Goal: Information Seeking & Learning: Learn about a topic

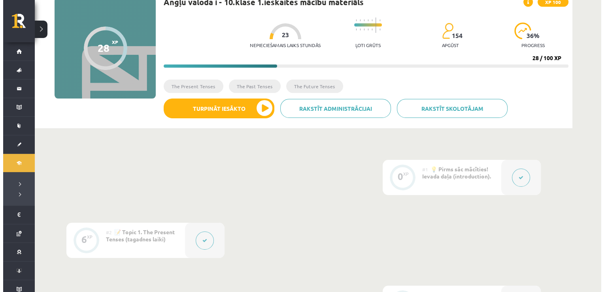
scroll to position [79, 0]
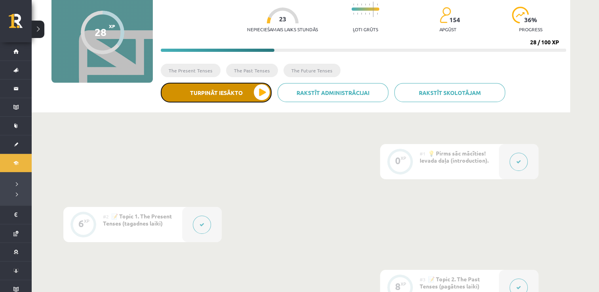
click at [259, 91] on button "Turpināt iesākto" at bounding box center [216, 93] width 111 height 20
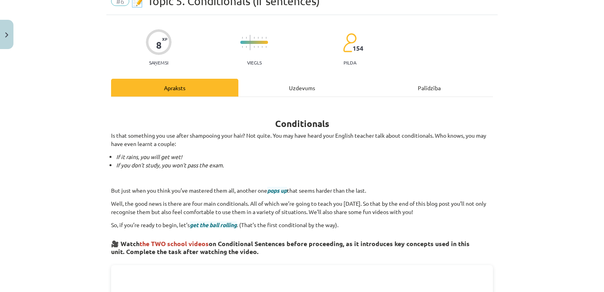
scroll to position [40, 0]
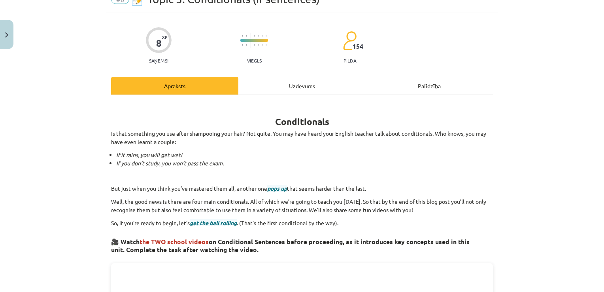
click at [297, 86] on div "Uzdevums" at bounding box center [302, 86] width 127 height 18
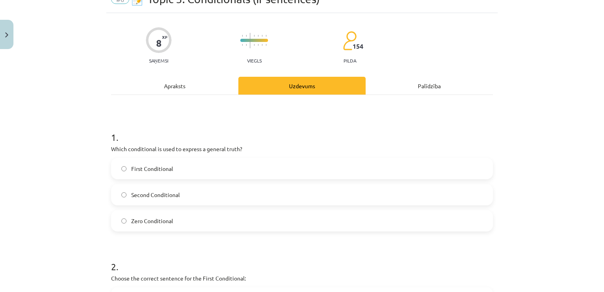
scroll to position [20, 0]
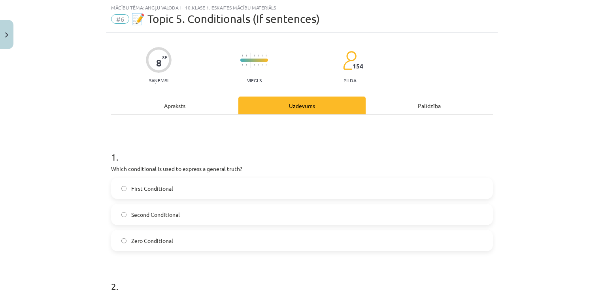
click at [176, 103] on div "Apraksts" at bounding box center [174, 106] width 127 height 18
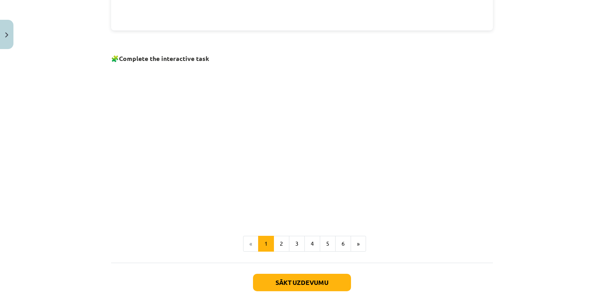
scroll to position [494, 0]
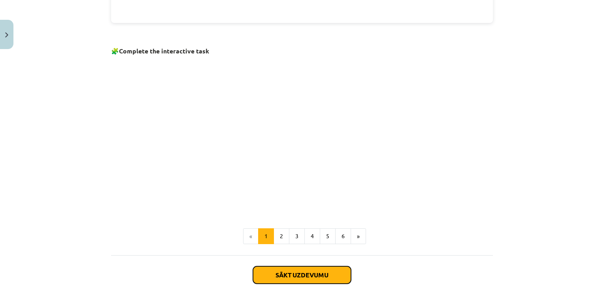
click at [284, 270] on button "Sākt uzdevumu" at bounding box center [302, 274] width 98 height 17
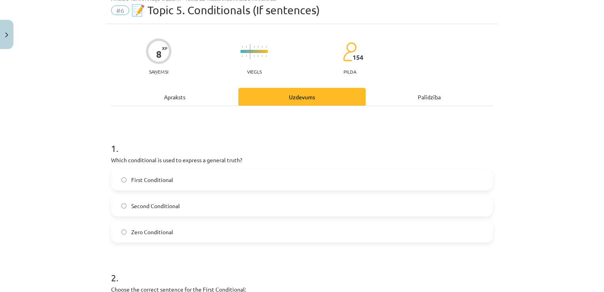
scroll to position [20, 0]
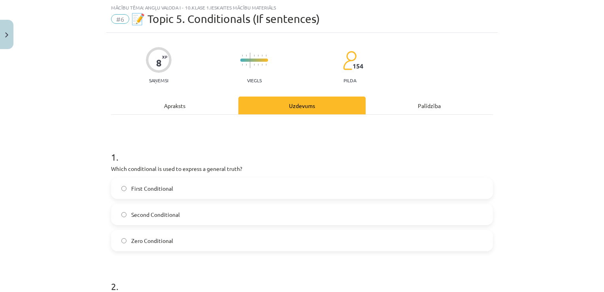
click at [168, 107] on div "Apraksts" at bounding box center [174, 106] width 127 height 18
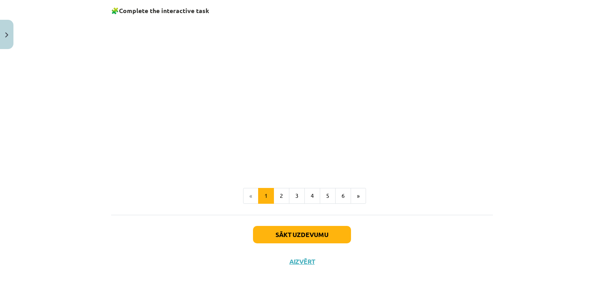
scroll to position [535, 0]
click at [286, 229] on button "Sākt uzdevumu" at bounding box center [302, 233] width 98 height 17
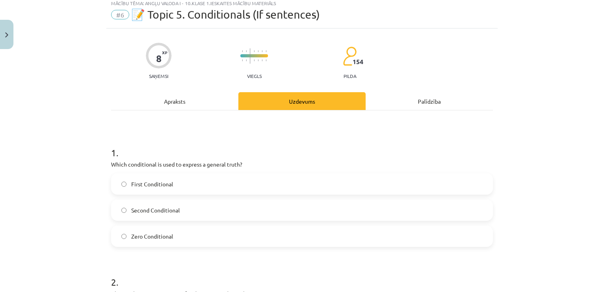
scroll to position [20, 0]
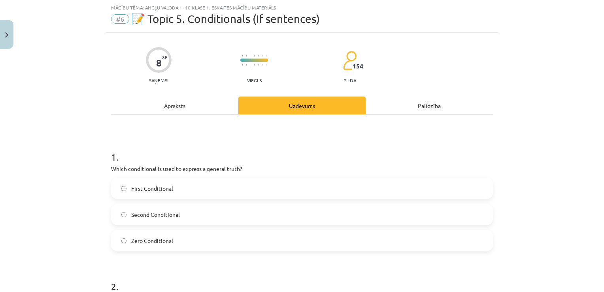
click at [152, 235] on label "Zero Conditional" at bounding box center [302, 241] width 381 height 20
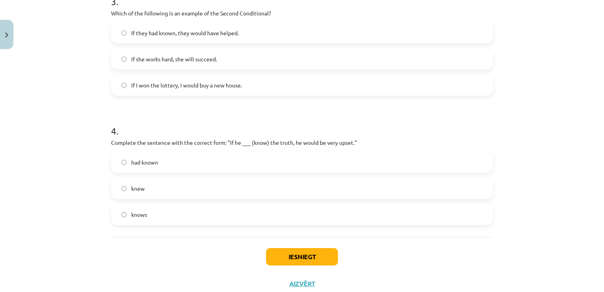
scroll to position [458, 0]
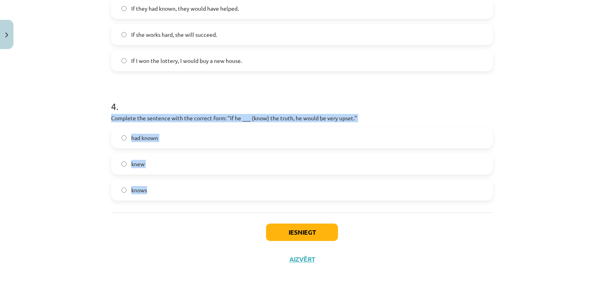
drag, startPoint x: 156, startPoint y: 115, endPoint x: 289, endPoint y: 183, distance: 149.5
copy div "Complete the sentence with the correct form: "If he ___ (know) the truth, he wo…"
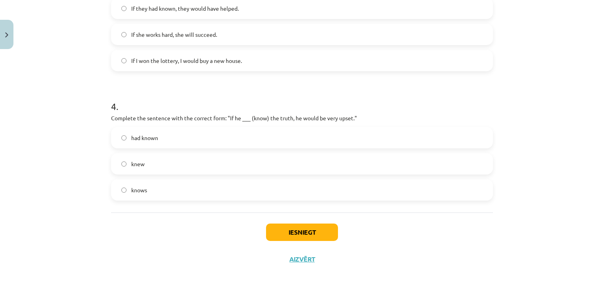
click at [59, 220] on div "Mācību tēma: Angļu valoda i - 10.klase 1.ieskaites mācību materiāls #6 📝 Topic …" at bounding box center [302, 146] width 604 height 292
click at [131, 164] on span "knew" at bounding box center [137, 164] width 13 height 8
click at [294, 233] on button "Iesniegt" at bounding box center [302, 232] width 72 height 17
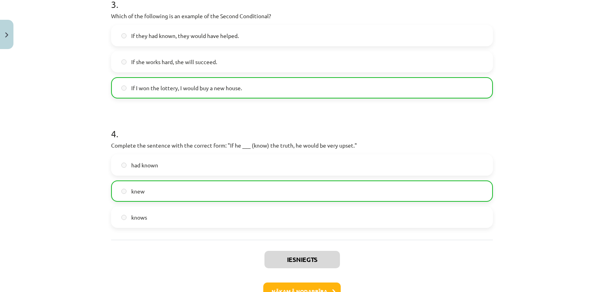
scroll to position [483, 0]
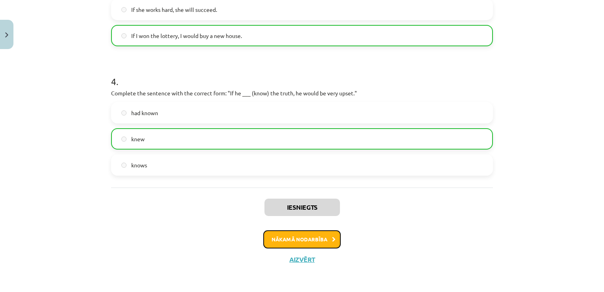
click at [274, 239] on button "Nākamā nodarbība" at bounding box center [302, 239] width 78 height 18
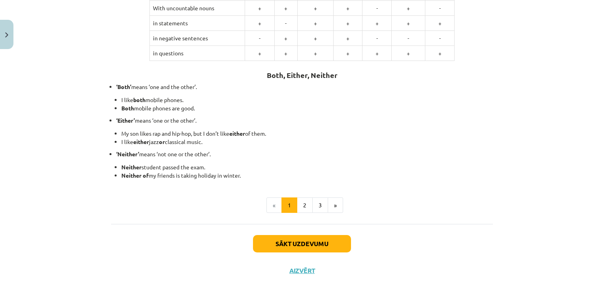
scroll to position [195, 0]
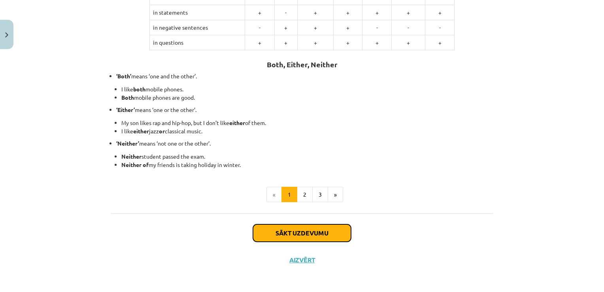
click at [307, 230] on button "Sākt uzdevumu" at bounding box center [302, 232] width 98 height 17
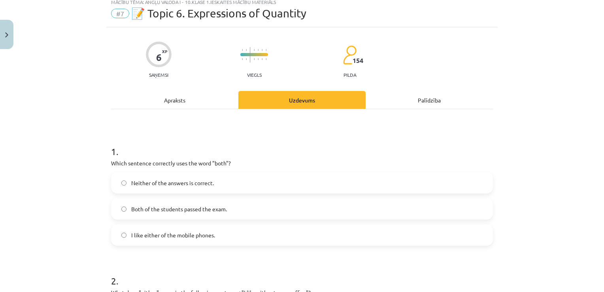
scroll to position [20, 0]
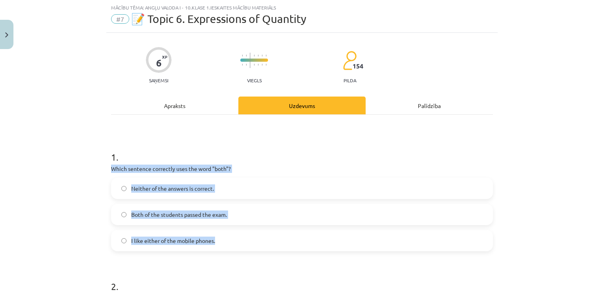
drag, startPoint x: 113, startPoint y: 167, endPoint x: 229, endPoint y: 244, distance: 140.3
copy div "Which sentence correctly uses the word "both"? Neither of the answers is correc…"
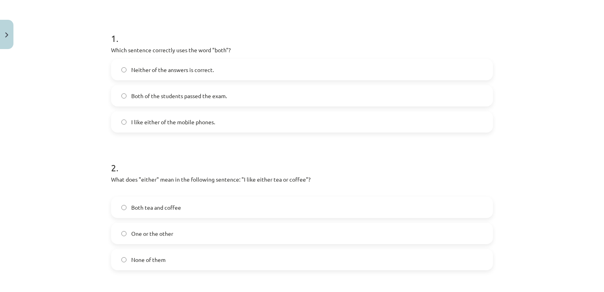
click at [68, 133] on div "Mācību tēma: Angļu valoda i - 10.klase 1.ieskaites mācību materiāls #7 📝 Topic …" at bounding box center [302, 146] width 604 height 292
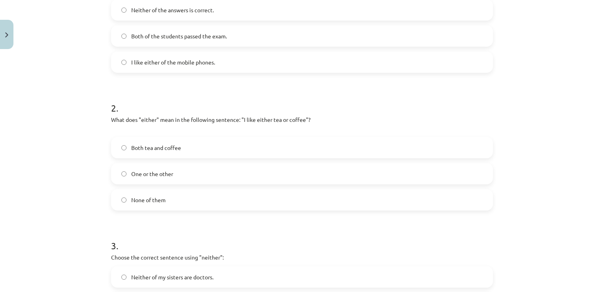
scroll to position [218, 0]
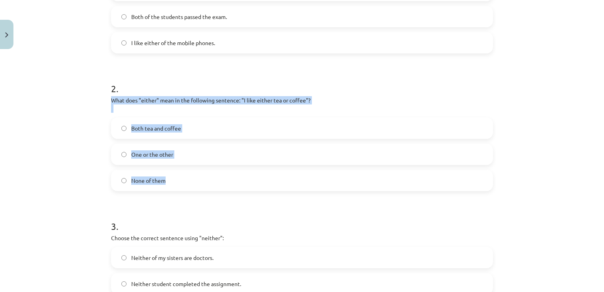
drag, startPoint x: 144, startPoint y: 101, endPoint x: 216, endPoint y: 189, distance: 113.9
click at [216, 189] on div "2 . What does "either" mean in the following sentence: "I like either tea or co…" at bounding box center [302, 130] width 382 height 122
copy div "What does "either" mean in the following sentence: "I like either tea or coffee…"
click at [64, 182] on div "Mācību tēma: Angļu valoda i - 10.klase 1.ieskaites mācību materiāls #7 📝 Topic …" at bounding box center [302, 146] width 604 height 292
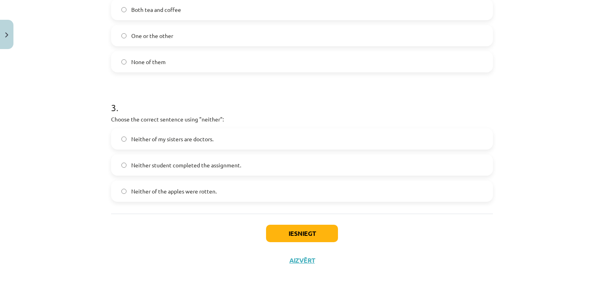
scroll to position [337, 0]
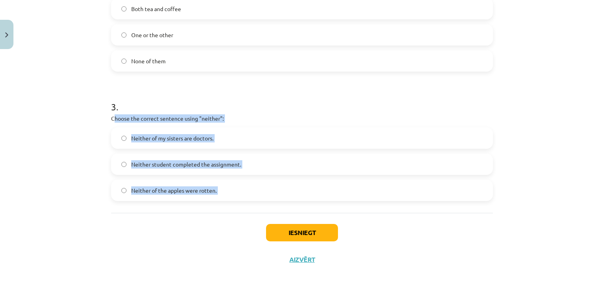
drag, startPoint x: 138, startPoint y: 113, endPoint x: 246, endPoint y: 216, distance: 149.1
drag, startPoint x: 246, startPoint y: 216, endPoint x: 202, endPoint y: 238, distance: 48.8
click at [203, 238] on div "Iesniegt Aizvērt" at bounding box center [302, 240] width 382 height 55
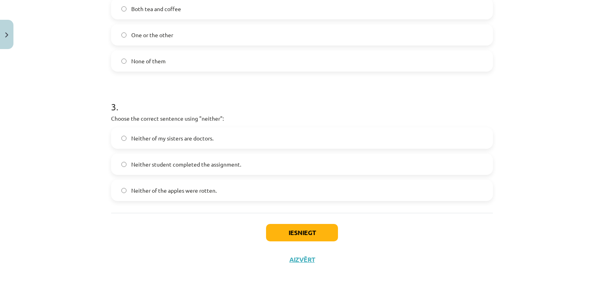
click at [75, 119] on div "Mācību tēma: Angļu valoda i - 10.klase 1.ieskaites mācību materiāls #7 📝 Topic …" at bounding box center [302, 146] width 604 height 292
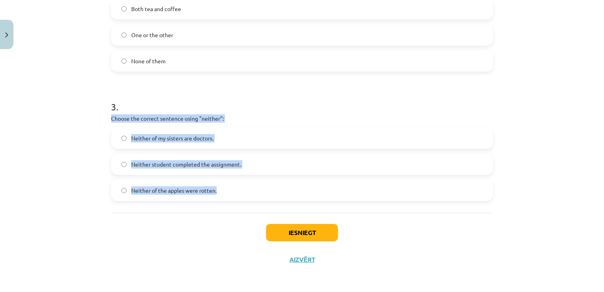
drag, startPoint x: 125, startPoint y: 116, endPoint x: 214, endPoint y: 211, distance: 129.9
click at [214, 211] on div "Mācību tēma: Angļu valoda i - 10.klase 1.ieskaites mācību materiāls #7 📝 Topic …" at bounding box center [302, 146] width 604 height 292
copy div "Choose the correct sentence using "neither": Neither of my sisters are doctors.…"
click at [90, 160] on div "Mācību tēma: Angļu valoda i - 10.klase 1.ieskaites mācību materiāls #7 📝 Topic …" at bounding box center [302, 146] width 604 height 292
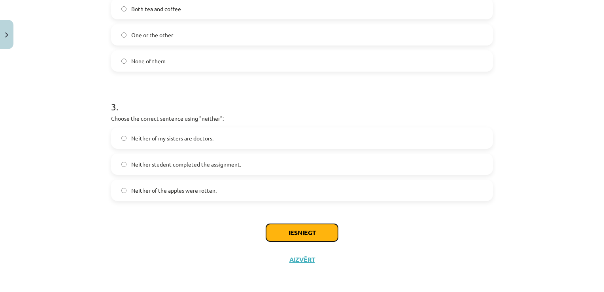
click at [289, 231] on button "Iesniegt" at bounding box center [302, 232] width 72 height 17
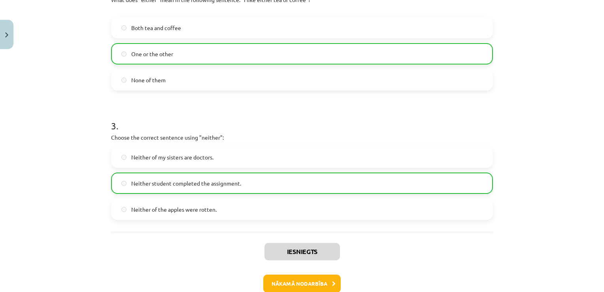
scroll to position [362, 0]
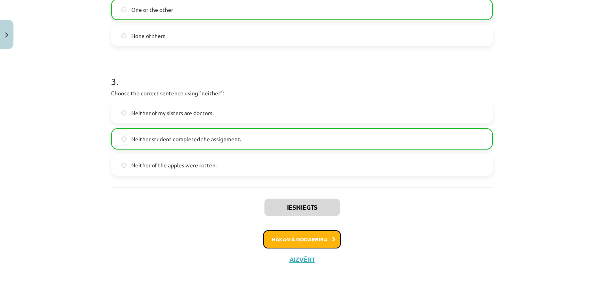
click at [296, 238] on button "Nākamā nodarbība" at bounding box center [302, 239] width 78 height 18
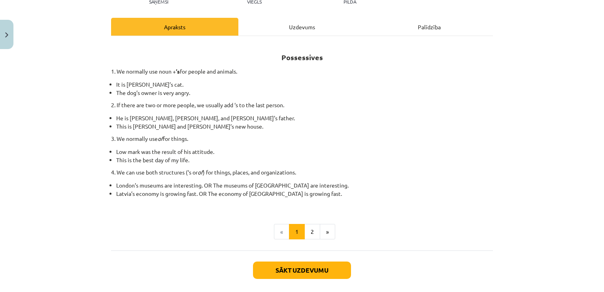
scroll to position [99, 0]
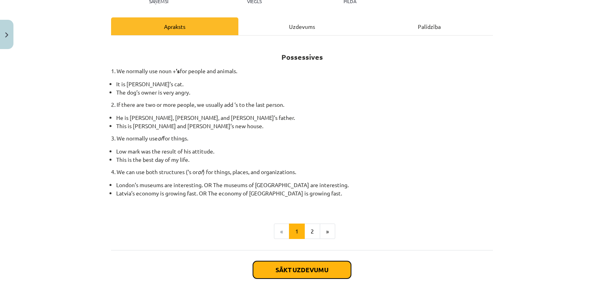
click at [288, 263] on button "Sākt uzdevumu" at bounding box center [302, 269] width 98 height 17
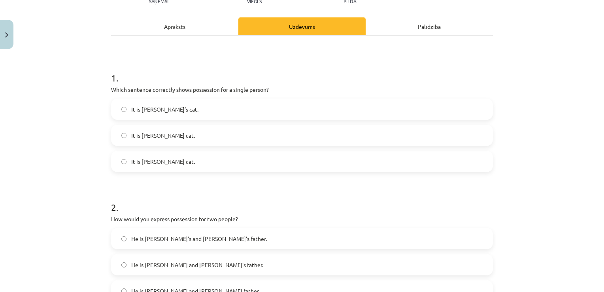
click at [165, 111] on label "It is Jane’s cat." at bounding box center [302, 109] width 381 height 20
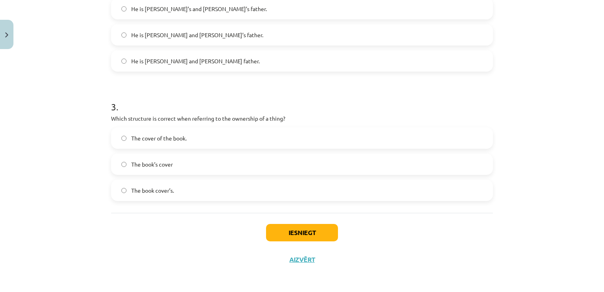
scroll to position [329, 0]
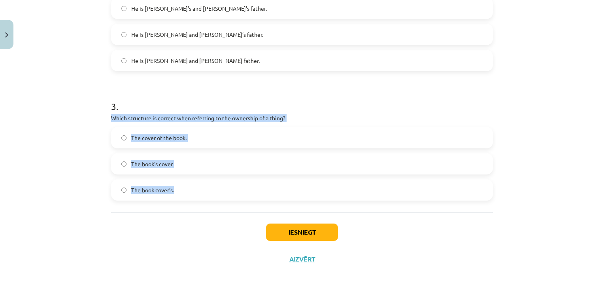
drag, startPoint x: 106, startPoint y: 113, endPoint x: 211, endPoint y: 203, distance: 138.6
copy div "Which structure is correct when referring to the ownership of a thing? The cove…"
click at [77, 196] on div "Mācību tēma: Angļu valoda i - 10.klase 1.ieskaites mācību materiāls #8 📝 Topic …" at bounding box center [302, 146] width 604 height 292
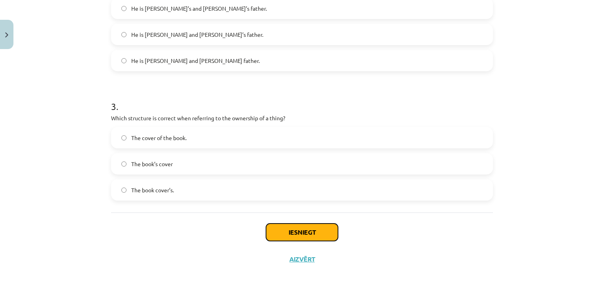
click at [306, 231] on button "Iesniegt" at bounding box center [302, 232] width 72 height 17
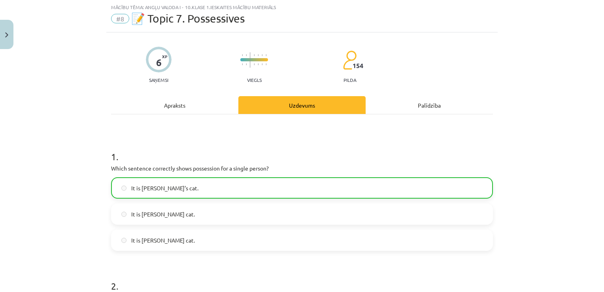
scroll to position [0, 0]
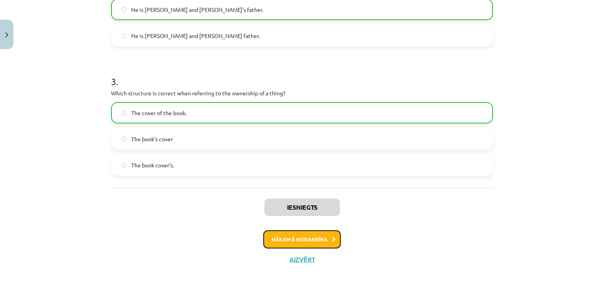
click at [299, 238] on button "Nākamā nodarbība" at bounding box center [302, 239] width 78 height 18
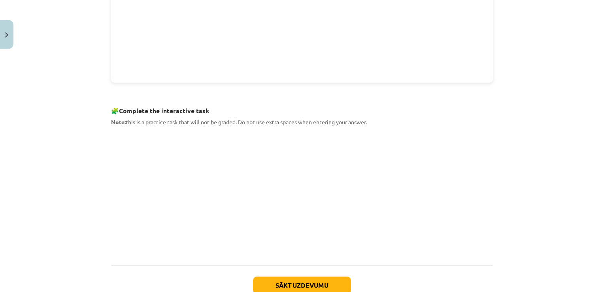
scroll to position [377, 0]
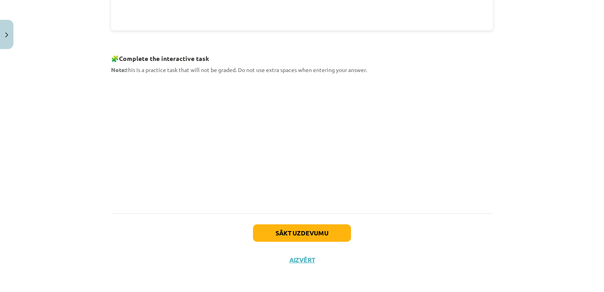
click at [525, 132] on div "Mācību tēma: Angļu valoda i - 10.klase 1.ieskaites mācību materiāls #9 📝 Topic …" at bounding box center [302, 146] width 604 height 292
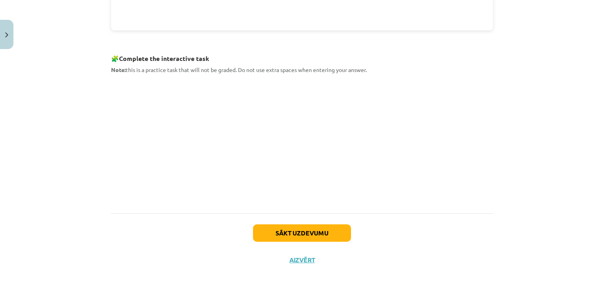
click at [525, 132] on div "Mācību tēma: Angļu valoda i - 10.klase 1.ieskaites mācību materiāls #9 📝 Topic …" at bounding box center [302, 146] width 604 height 292
click at [324, 236] on button "Sākt uzdevumu" at bounding box center [302, 232] width 98 height 17
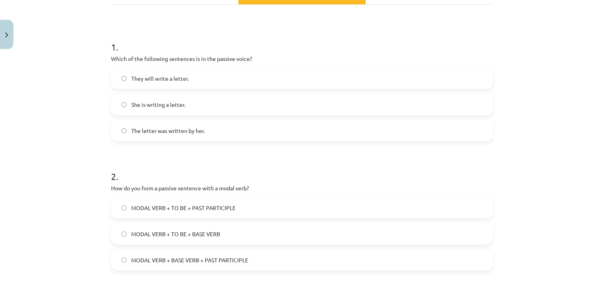
scroll to position [99, 0]
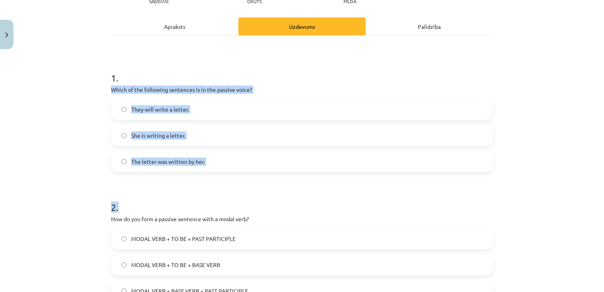
drag, startPoint x: 99, startPoint y: 86, endPoint x: 236, endPoint y: 175, distance: 162.9
click at [236, 175] on div "Mācību tēma: Angļu valoda i - 10.klase 1.ieskaites mācību materiāls #9 📝 Topic …" at bounding box center [302, 146] width 604 height 292
copy form "Which of the following sentences is in the passive voice? They will write a let…"
click at [90, 167] on div "Mācību tēma: Angļu valoda i - 10.klase 1.ieskaites mācību materiāls #9 📝 Topic …" at bounding box center [302, 146] width 604 height 292
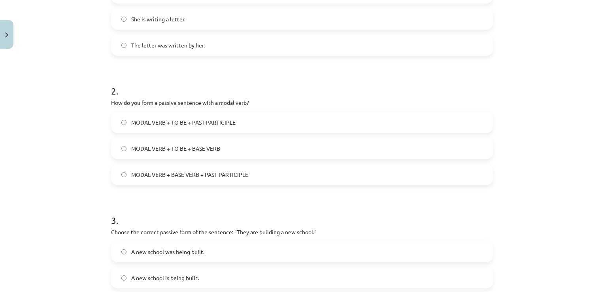
scroll to position [218, 0]
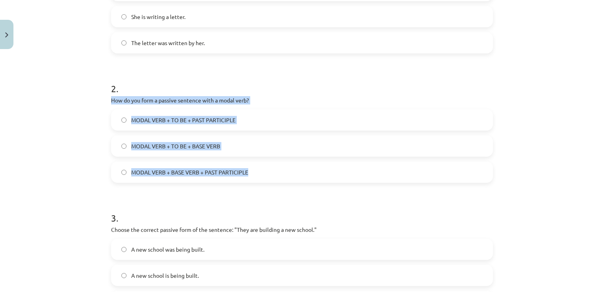
drag, startPoint x: 103, startPoint y: 95, endPoint x: 250, endPoint y: 169, distance: 164.4
click at [250, 169] on div "6 XP Saņemsi Grūts 154 pilda Apraksts Uzdevums Palīdzība 1 . Which of the follo…" at bounding box center [302, 109] width 392 height 549
copy div "How do you form a passive sentence with a modal verb? MODAL VERB + TO BE + PAST…"
click at [84, 160] on div "Mācību tēma: Angļu valoda i - 10.klase 1.ieskaites mācību materiāls #9 📝 Topic …" at bounding box center [302, 146] width 604 height 292
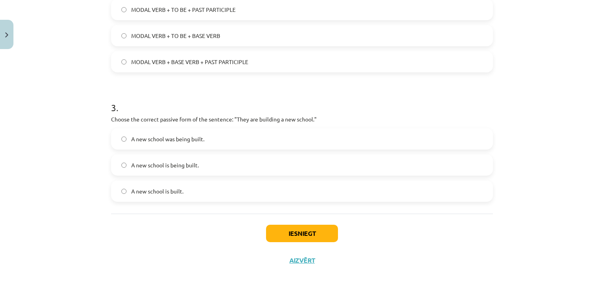
scroll to position [329, 0]
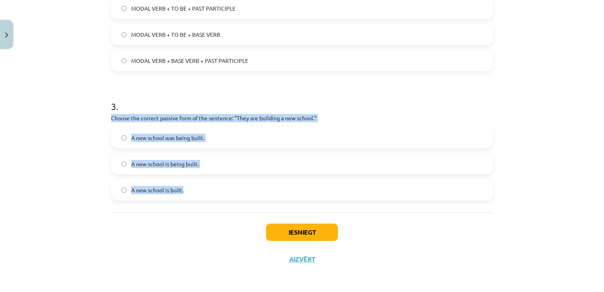
drag, startPoint x: 101, startPoint y: 117, endPoint x: 221, endPoint y: 206, distance: 149.3
click at [221, 206] on div "Mācību tēma: Angļu valoda i - 10.klase 1.ieskaites mācību materiāls #9 📝 Topic …" at bounding box center [302, 146] width 604 height 292
copy div "Choose the correct passive form of the sentence: "They are building a new schoo…"
click at [286, 230] on button "Iesniegt" at bounding box center [302, 232] width 72 height 17
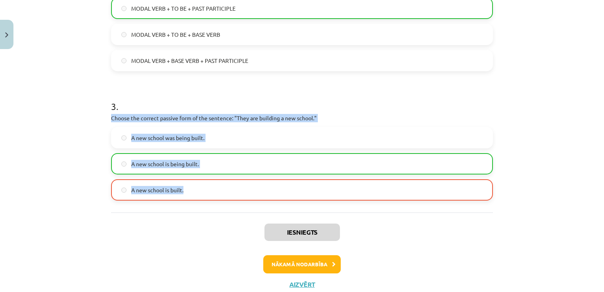
click at [61, 207] on div "Mācību tēma: Angļu valoda i - 10.klase 1.ieskaites mācību materiāls #9 📝 Topic …" at bounding box center [302, 146] width 604 height 292
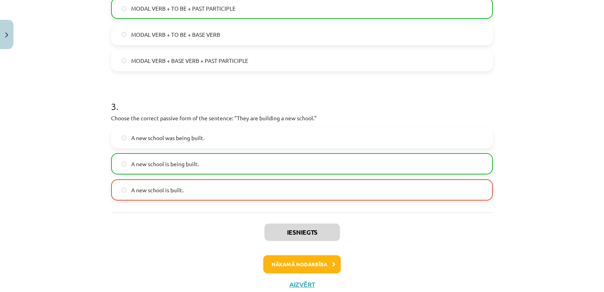
click at [73, 205] on div "Mācību tēma: Angļu valoda i - 10.klase 1.ieskaites mācību materiāls #9 📝 Topic …" at bounding box center [302, 146] width 604 height 292
click at [289, 262] on button "Nākamā nodarbība" at bounding box center [302, 264] width 78 height 18
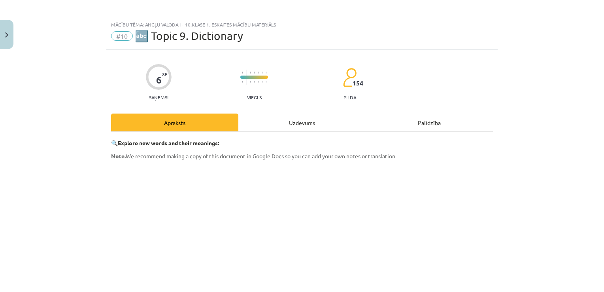
scroll to position [0, 0]
